Goal: Task Accomplishment & Management: Complete application form

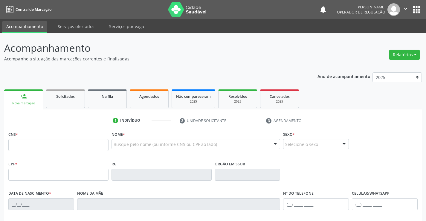
click at [36, 147] on input "text" at bounding box center [58, 145] width 100 height 12
type input "704 0028 6488 5864"
type input "041.695.188-02"
type input "0227009606"
type input "12[DATE]"
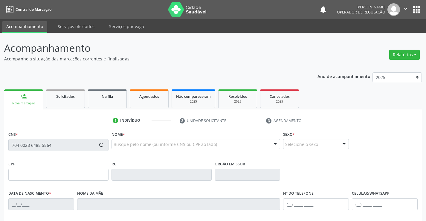
type input "[PHONE_NUMBER]"
type input "041.695.188-02"
type input "272"
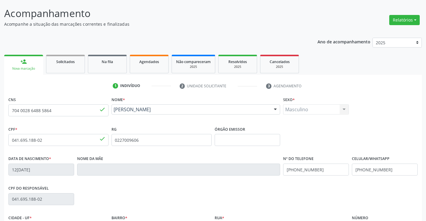
scroll to position [103, 0]
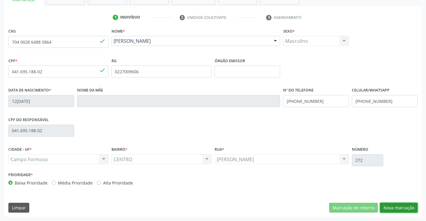
click at [399, 206] on button "Nova marcação" at bounding box center [399, 207] width 38 height 10
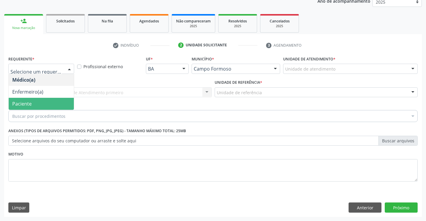
click at [42, 102] on span "Paciente" at bounding box center [41, 104] width 65 height 12
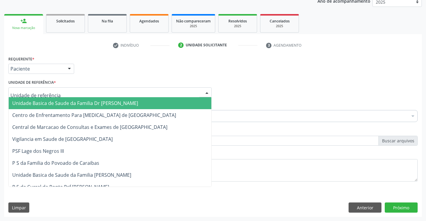
click at [70, 102] on span "Unidade Basica de Saude da Familia Dr [PERSON_NAME]" at bounding box center [75, 103] width 126 height 7
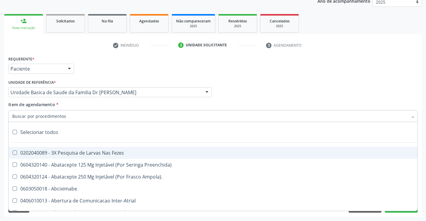
click at [68, 117] on div at bounding box center [212, 116] width 409 height 12
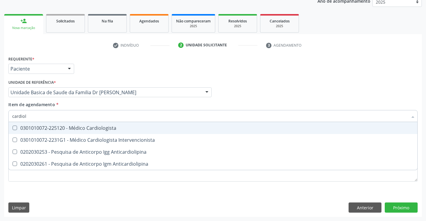
type input "cardiolo"
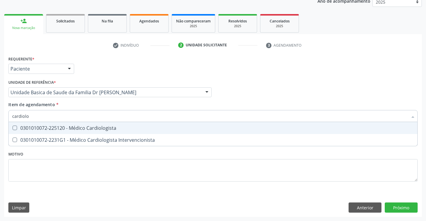
click at [94, 128] on div "0301010072-225120 - Médico Cardiologista" at bounding box center [212, 127] width 401 height 5
checkbox Cardiologista "true"
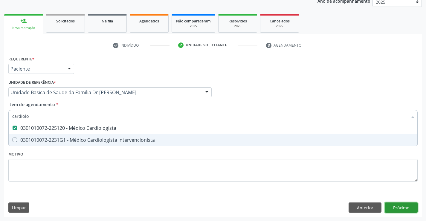
click at [400, 206] on div "Requerente * Paciente Médico(a) Enfermeiro(a) Paciente Nenhum resultado encontr…" at bounding box center [212, 135] width 417 height 162
checkbox Intervencionista "true"
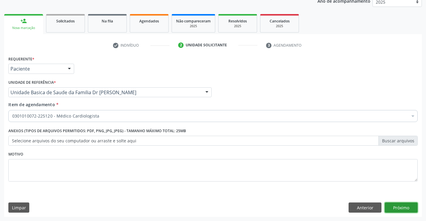
click at [400, 206] on button "Próximo" at bounding box center [400, 207] width 33 height 10
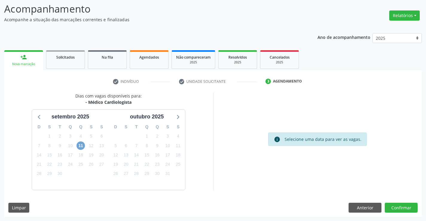
click at [81, 143] on span "11" at bounding box center [80, 145] width 8 height 8
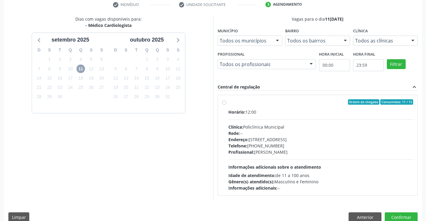
scroll to position [125, 0]
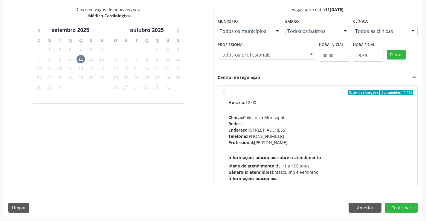
click at [280, 95] on label "Ordem de chegada Consumidos: 11 / 15 Horário: 12:00 Clínica: Policlínica Munici…" at bounding box center [320, 136] width 185 height 92
click at [226, 95] on input "Ordem de chegada Consumidos: 11 / 15 Horário: 12:00 Clínica: Policlínica Munici…" at bounding box center [224, 92] width 4 height 5
radio input "true"
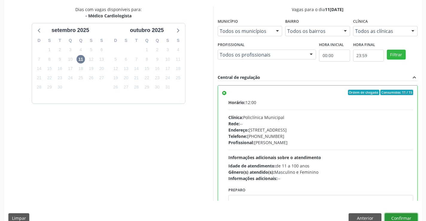
click at [400, 217] on button "Confirmar" at bounding box center [400, 218] width 33 height 10
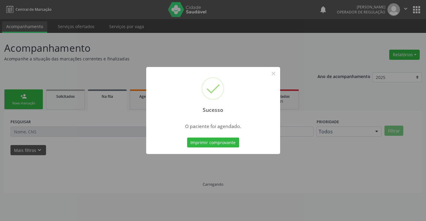
scroll to position [0, 0]
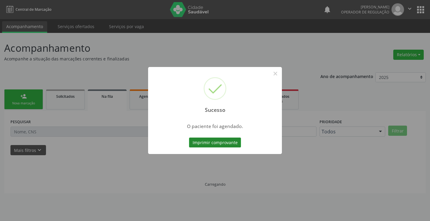
click at [212, 139] on button "Imprimir comprovante" at bounding box center [215, 142] width 52 height 10
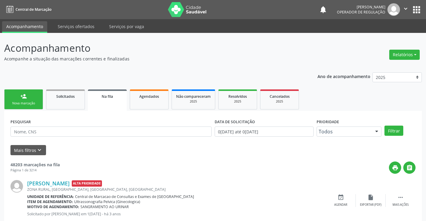
click at [30, 96] on link "person_add Nova marcação" at bounding box center [23, 99] width 39 height 20
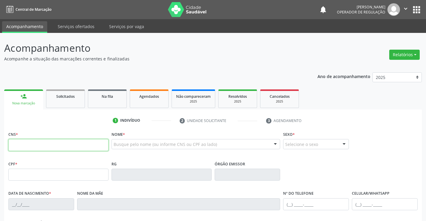
click at [35, 143] on input "text" at bounding box center [58, 145] width 100 height 12
type input "707 5012 7591 7590"
type input "0841683743"
type input "[DATE]"
type input "[PHONE_NUMBER]"
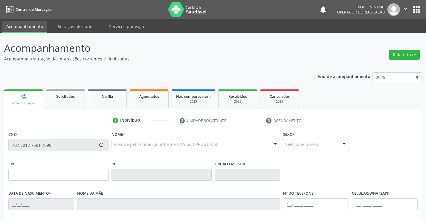
type input "[PHONE_NUMBER]"
type input "S/N"
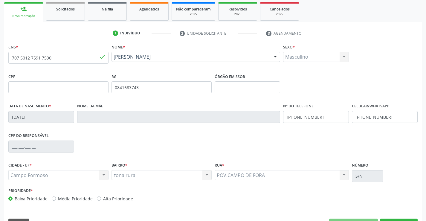
scroll to position [103, 0]
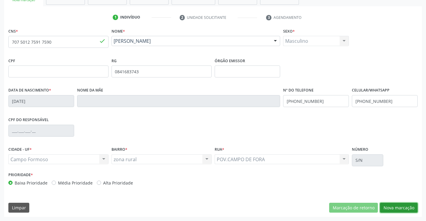
click at [396, 205] on button "Nova marcação" at bounding box center [399, 207] width 38 height 10
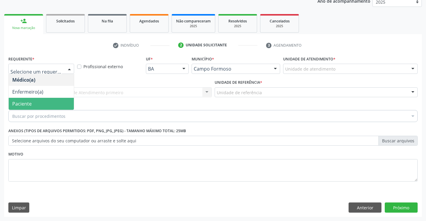
click at [36, 102] on span "Paciente" at bounding box center [41, 104] width 65 height 12
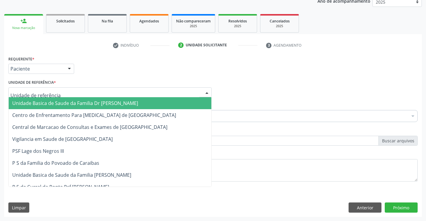
click at [44, 102] on span "Unidade Basica de Saude da Familia Dr [PERSON_NAME]" at bounding box center [75, 103] width 126 height 7
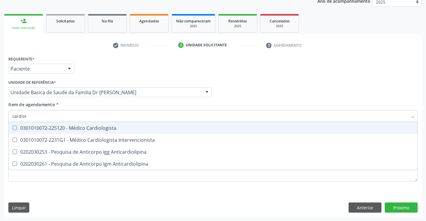
type input "cardiolo"
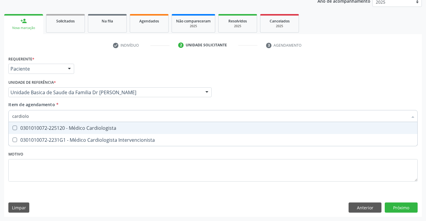
click at [78, 127] on div "0301010072-225120 - Médico Cardiologista" at bounding box center [212, 127] width 401 height 5
checkbox Cardiologista "true"
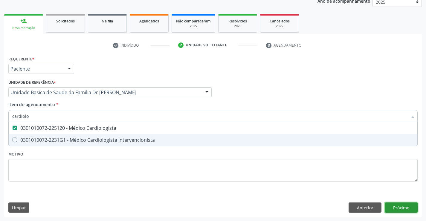
click at [402, 207] on div "Requerente * Paciente Médico(a) Enfermeiro(a) Paciente Nenhum resultado encontr…" at bounding box center [212, 135] width 417 height 162
checkbox Intervencionista "true"
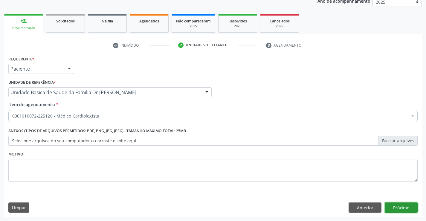
click at [402, 207] on button "Próximo" at bounding box center [400, 207] width 33 height 10
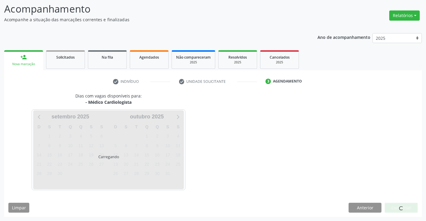
scroll to position [39, 0]
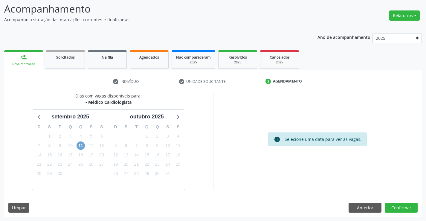
click at [82, 143] on span "11" at bounding box center [80, 145] width 8 height 8
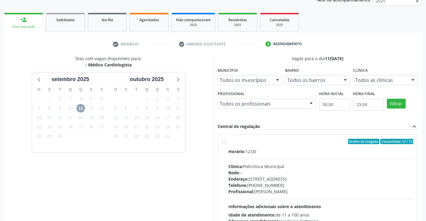
scroll to position [125, 0]
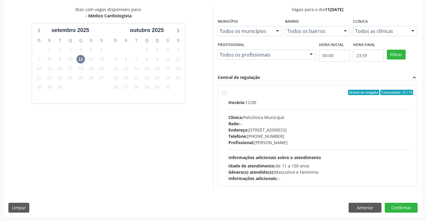
click at [287, 92] on div "Ordem de chegada Consumidos: 12 / 15" at bounding box center [320, 92] width 185 height 5
click at [226, 92] on input "Ordem de chegada Consumidos: 12 / 15 Horário: 12:00 Clínica: Policlínica Munici…" at bounding box center [224, 92] width 4 height 5
radio input "true"
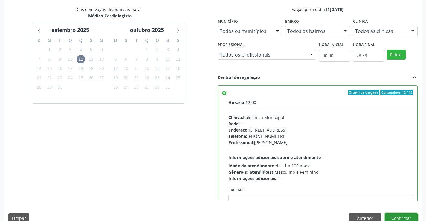
click at [397, 216] on button "Confirmar" at bounding box center [400, 218] width 33 height 10
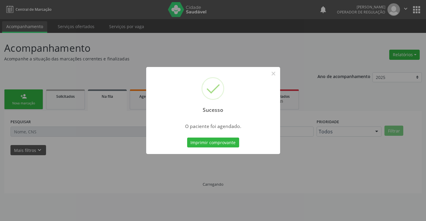
scroll to position [0, 0]
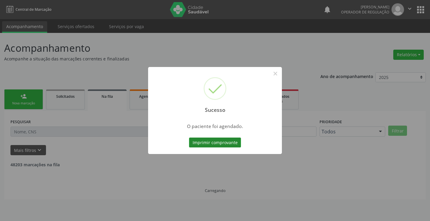
click at [205, 140] on button "Imprimir comprovante" at bounding box center [215, 142] width 52 height 10
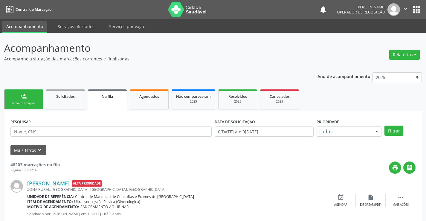
click at [25, 103] on div "Nova marcação" at bounding box center [24, 103] width 30 height 4
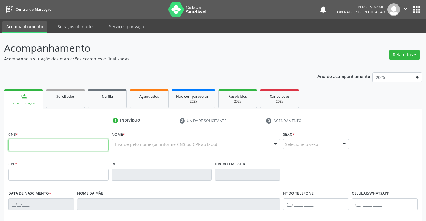
click at [46, 147] on input "text" at bounding box center [58, 145] width 100 height 12
click at [53, 144] on input "text" at bounding box center [58, 145] width 100 height 12
type input "702 5063 4423 3032"
type input "0584600208"
type input "[DATE]"
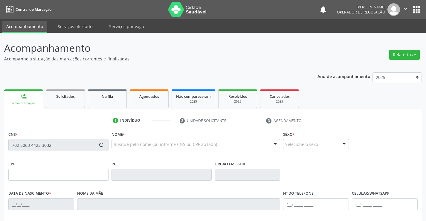
type input "[PHONE_NUMBER]"
type input "006.361.255-05"
type input "S/N"
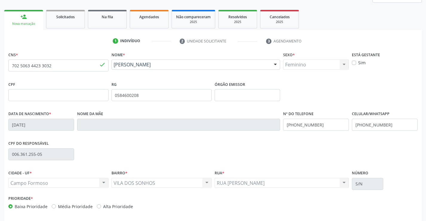
scroll to position [103, 0]
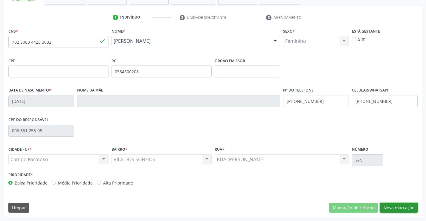
click at [399, 205] on button "Nova marcação" at bounding box center [399, 207] width 38 height 10
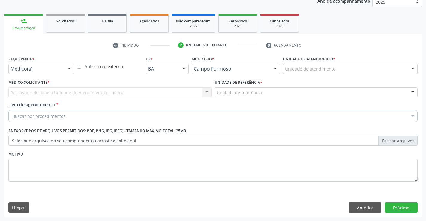
scroll to position [75, 0]
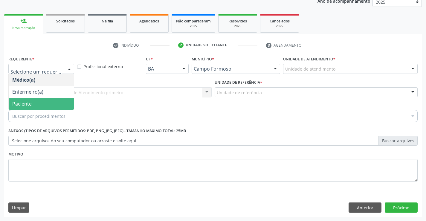
click at [32, 103] on span "Paciente" at bounding box center [41, 104] width 65 height 12
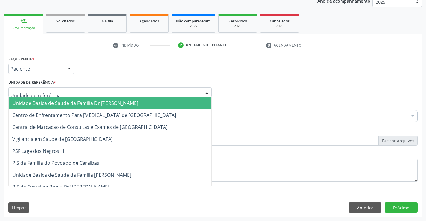
click at [53, 99] on span "Unidade Basica de Saude da Familia Dr [PERSON_NAME]" at bounding box center [110, 103] width 202 height 12
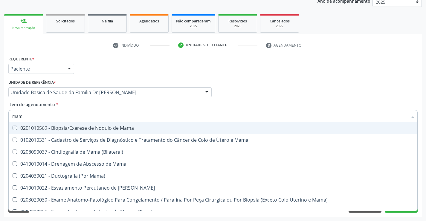
type input "mamo"
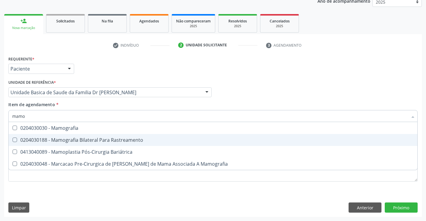
click at [100, 140] on div "0204030188 - Mamografia Bilateral Para Rastreamento" at bounding box center [212, 139] width 401 height 5
checkbox Rastreamento "true"
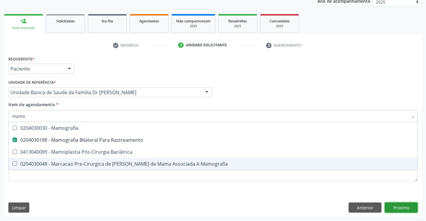
click at [399, 206] on div "Requerente * Paciente Médico(a) Enfermeiro(a) Paciente Nenhum resultado encontr…" at bounding box center [212, 135] width 417 height 162
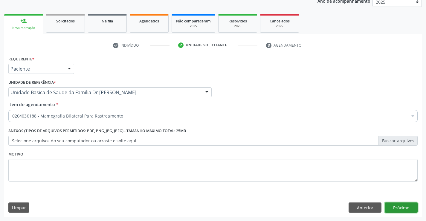
click at [396, 205] on button "Próximo" at bounding box center [400, 207] width 33 height 10
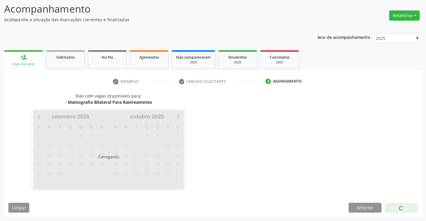
scroll to position [39, 0]
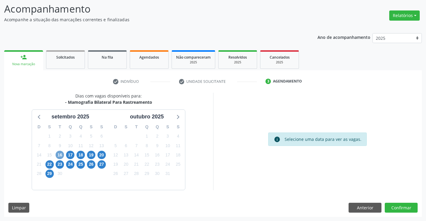
click at [58, 153] on span "16" at bounding box center [60, 154] width 8 height 8
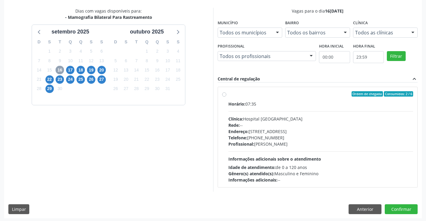
scroll to position [125, 0]
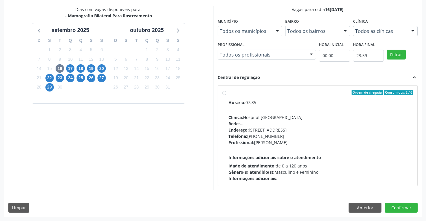
click at [298, 95] on label "Ordem de chegada Consumidos: 2 / 6 Horário: 07:35 Clínica: Hospital [GEOGRAPHIC…" at bounding box center [320, 136] width 185 height 92
click at [226, 95] on input "Ordem de chegada Consumidos: 2 / 6 Horário: 07:35 Clínica: Hospital [GEOGRAPHIC…" at bounding box center [224, 92] width 4 height 5
radio input "true"
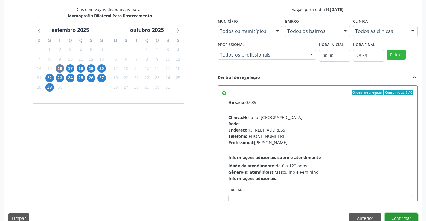
click at [394, 215] on button "Confirmar" at bounding box center [400, 218] width 33 height 10
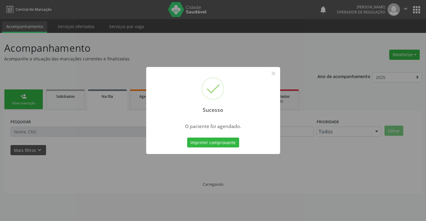
scroll to position [0, 0]
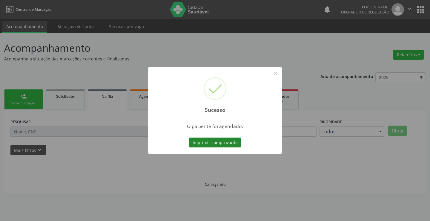
click at [207, 141] on button "Imprimir comprovante" at bounding box center [215, 142] width 52 height 10
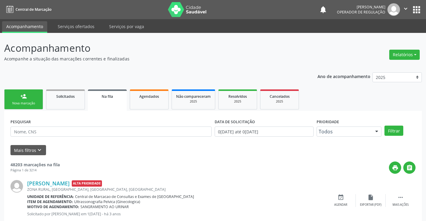
click at [28, 97] on link "person_add Nova marcação" at bounding box center [23, 99] width 39 height 20
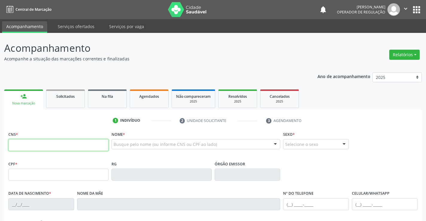
click at [47, 145] on input "text" at bounding box center [58, 145] width 100 height 12
click at [34, 144] on input "text" at bounding box center [58, 145] width 100 height 12
click at [64, 141] on input "text" at bounding box center [58, 145] width 100 height 12
type input "706 2030 2079 8061"
type input "2077623926"
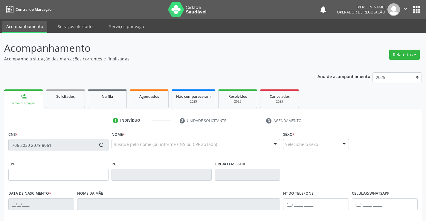
type input "21[DATE]"
type input "S/N"
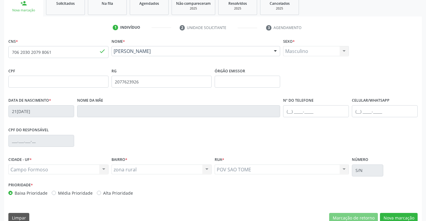
scroll to position [103, 0]
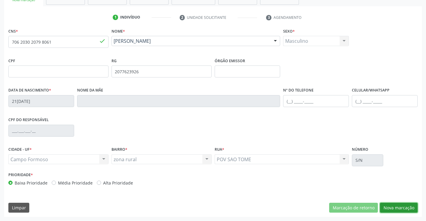
click at [398, 205] on button "Nova marcação" at bounding box center [399, 207] width 38 height 10
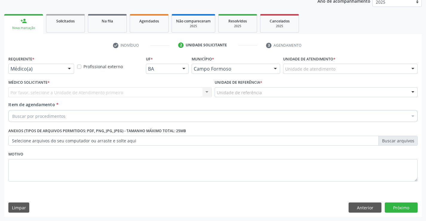
scroll to position [75, 0]
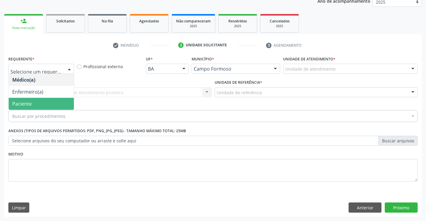
click at [36, 104] on span "Paciente" at bounding box center [41, 104] width 65 height 12
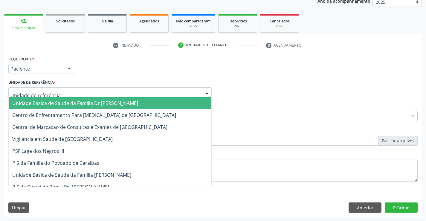
click at [58, 101] on span "Unidade Basica de Saude da Familia Dr [PERSON_NAME]" at bounding box center [75, 103] width 126 height 7
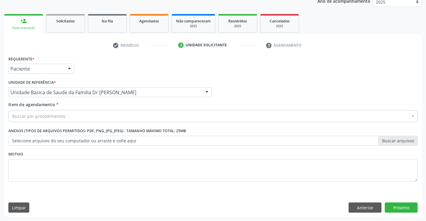
click at [66, 117] on div "Buscar por procedimentos" at bounding box center [212, 116] width 409 height 12
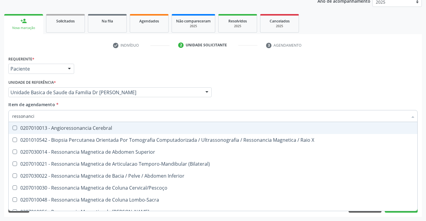
type input "ressonancia"
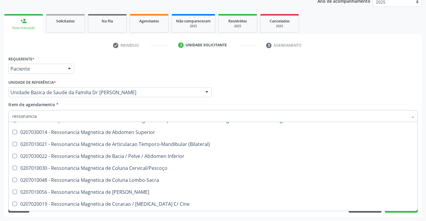
scroll to position [30, 0]
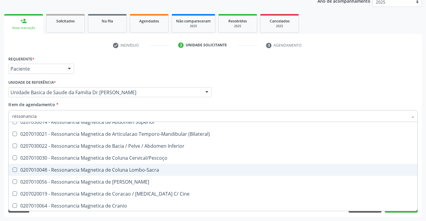
click at [166, 170] on div "0207010048 - Ressonancia Magnetica de Coluna Lombo-Sacra" at bounding box center [212, 169] width 401 height 5
checkbox Lombo-Sacra "true"
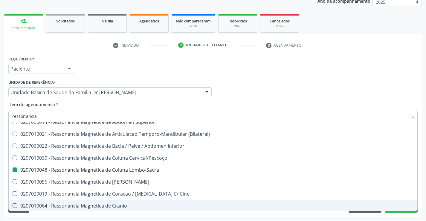
click at [421, 186] on div "Acompanhamento Acompanhe a situação das marcações correntes e finalizadas Relat…" at bounding box center [213, 89] width 426 height 263
checkbox X "true"
checkbox Lombo-Sacra "false"
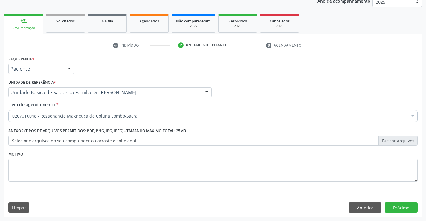
scroll to position [0, 0]
click at [399, 207] on button "Próximo" at bounding box center [400, 207] width 33 height 10
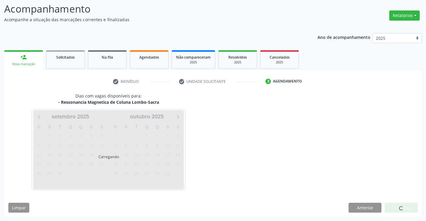
scroll to position [57, 0]
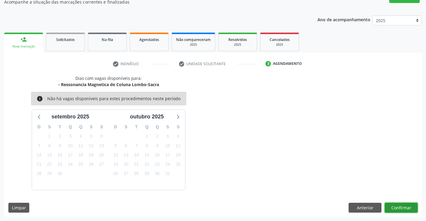
click at [399, 207] on button "Confirmar" at bounding box center [400, 207] width 33 height 10
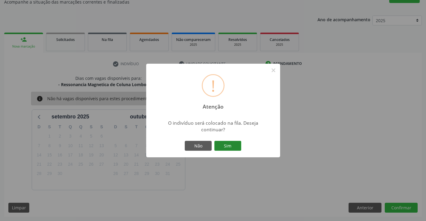
click at [225, 144] on button "Sim" at bounding box center [227, 146] width 27 height 10
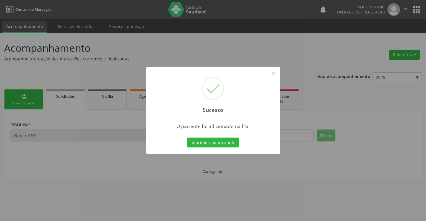
scroll to position [0, 0]
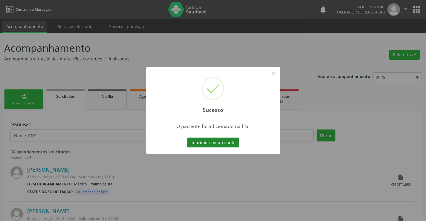
click at [227, 141] on button "Imprimir comprovante" at bounding box center [213, 142] width 52 height 10
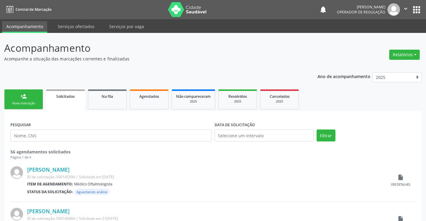
click at [21, 97] on div "person_add" at bounding box center [23, 96] width 7 height 7
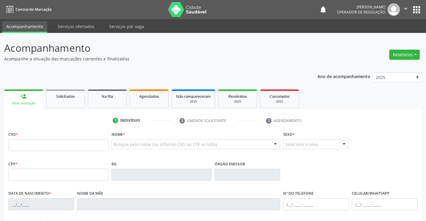
click at [404, 7] on icon "" at bounding box center [405, 8] width 7 height 7
click at [382, 36] on link "Sair" at bounding box center [389, 36] width 41 height 8
